Goal: Connect with others: Connect with others

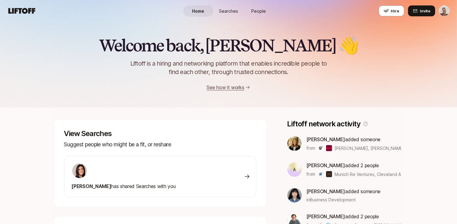
click at [256, 19] on div "Home Searches People Hire" at bounding box center [228, 11] width 91 height 22
click at [256, 9] on span "People" at bounding box center [258, 11] width 15 height 6
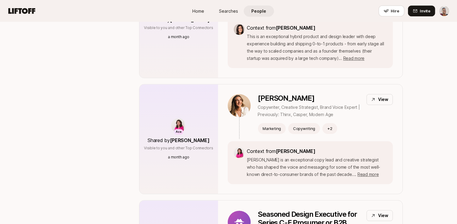
scroll to position [1295, 0]
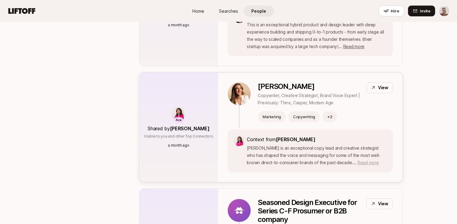
click at [357, 160] on span "Read more" at bounding box center [367, 162] width 21 height 5
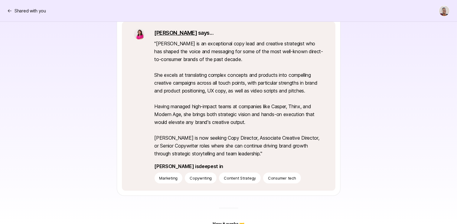
scroll to position [168, 0]
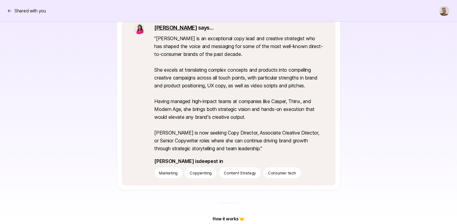
click at [246, 148] on p "" [PERSON_NAME] is an exceptional copy lead and creative strategist who has sha…" at bounding box center [238, 93] width 169 height 118
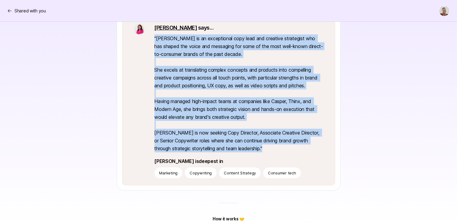
drag, startPoint x: 250, startPoint y: 148, endPoint x: 153, endPoint y: 39, distance: 146.0
click at [153, 39] on div "[PERSON_NAME] says... " [PERSON_NAME] is an exceptional copy lead and creative …" at bounding box center [228, 100] width 213 height 169
copy p "" [PERSON_NAME] is an exceptional copy lead and creative strategist who has sha…"
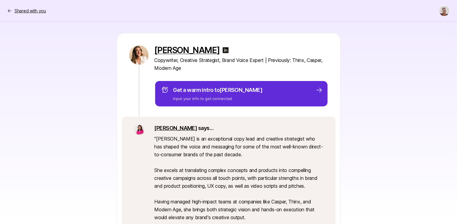
click at [34, 9] on p "Shared with you" at bounding box center [30, 10] width 31 height 7
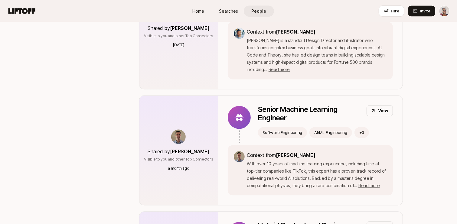
scroll to position [1032, 0]
